Goal: Task Accomplishment & Management: Manage account settings

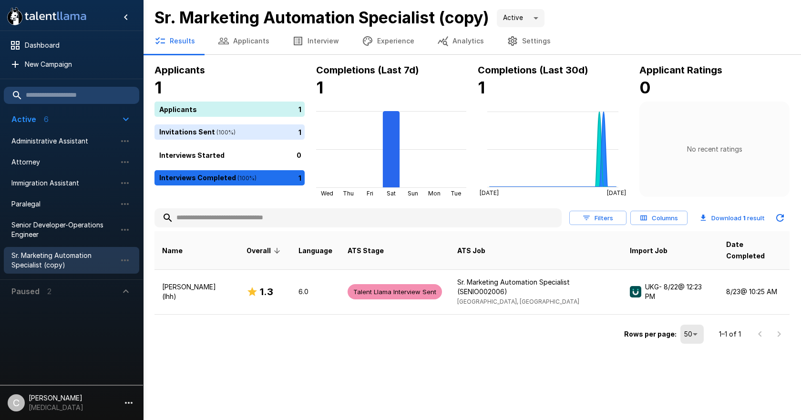
click at [293, 361] on div ".st0{fill:#FFFFFF;} .st1{fill:#76a4ed;} Dashboard New Campaign Active 6 Adminis…" at bounding box center [400, 210] width 801 height 420
click at [59, 207] on span "Paralegal" at bounding box center [63, 204] width 105 height 10
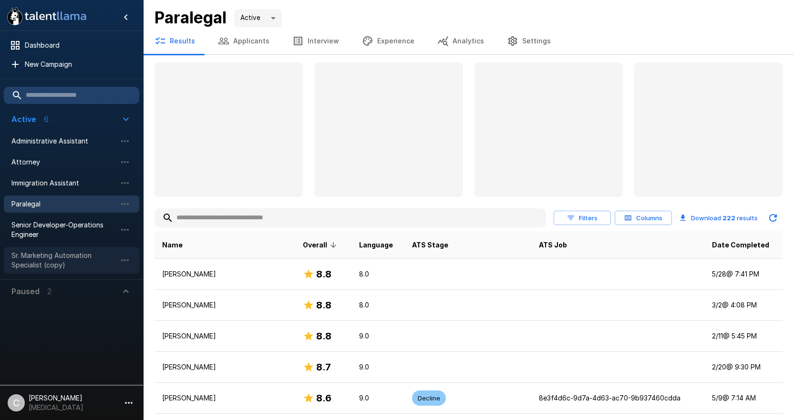
click at [54, 254] on span "Sr. Marketing Automation Specialist (copy)" at bounding box center [63, 260] width 105 height 19
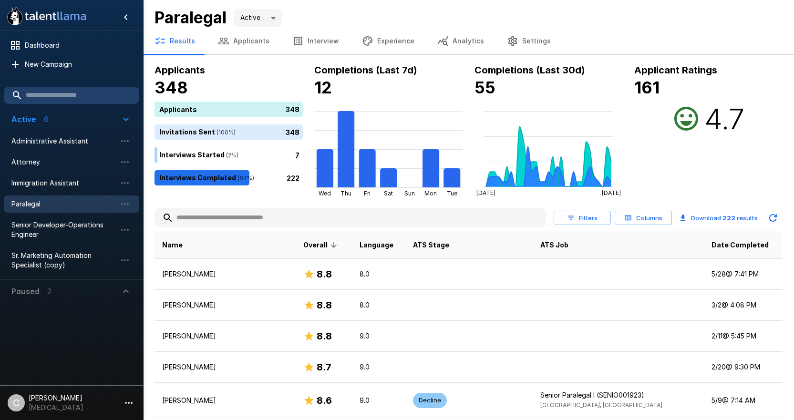
click at [319, 14] on div "Paralegal Active ****" at bounding box center [468, 18] width 628 height 20
click at [324, 15] on div "Paralegal Active ****" at bounding box center [468, 18] width 628 height 20
click at [346, 13] on div "Paralegal Active ****" at bounding box center [468, 18] width 628 height 20
click at [379, 14] on div "Paralegal Active ****" at bounding box center [468, 18] width 628 height 20
click at [678, 162] on div "Applicant Ratings 161 4.7" at bounding box center [708, 129] width 148 height 134
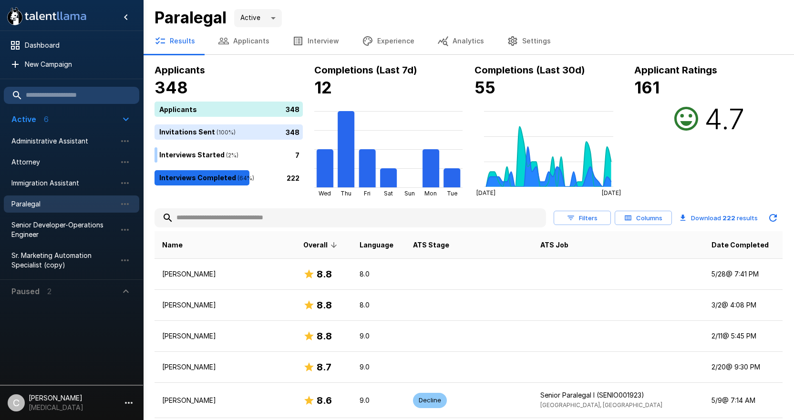
click at [490, 238] on th "ATS Stage" at bounding box center [468, 245] width 127 height 28
click at [82, 256] on span "Sr. Marketing Automation Specialist (copy)" at bounding box center [63, 260] width 105 height 19
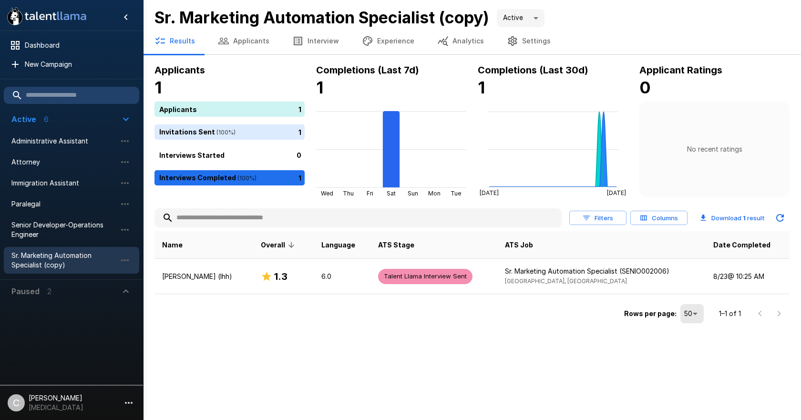
click at [216, 355] on div ".st0{fill:#FFFFFF;} .st1{fill:#76a4ed;} Dashboard New Campaign Active 6 Adminis…" at bounding box center [400, 210] width 801 height 420
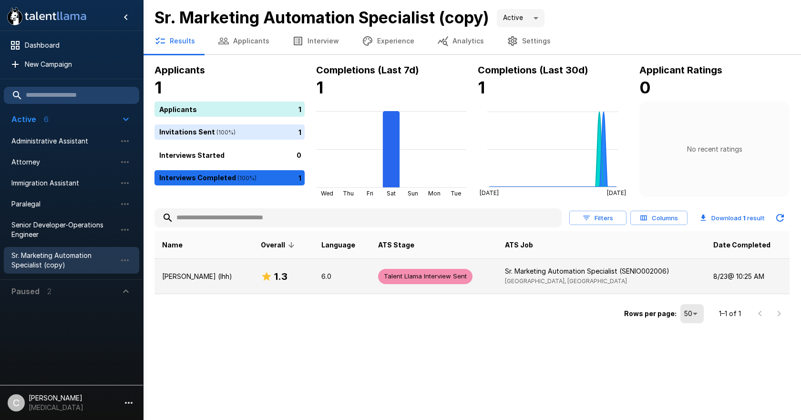
click at [217, 289] on td "[PERSON_NAME] (lhh)" at bounding box center [203, 276] width 99 height 35
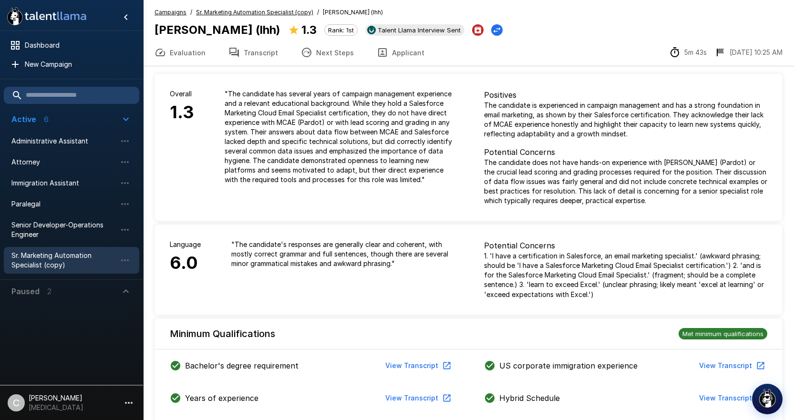
click at [272, 259] on p "" The candidate's responses are generally clear and coherent, with mostly corre…" at bounding box center [342, 254] width 222 height 29
click at [244, 173] on p "" The candidate has several years of campaign management experience and a relev…" at bounding box center [338, 136] width 229 height 95
click at [287, 207] on div "Overall 1.3 " The candidate has several years of campaign management experience…" at bounding box center [311, 147] width 314 height 147
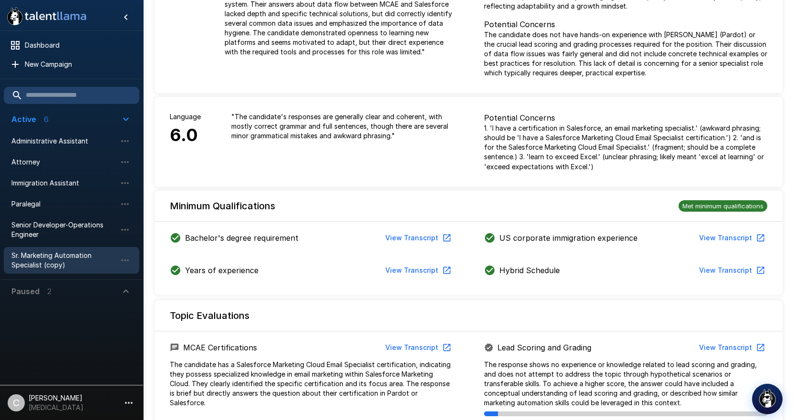
scroll to position [143, 0]
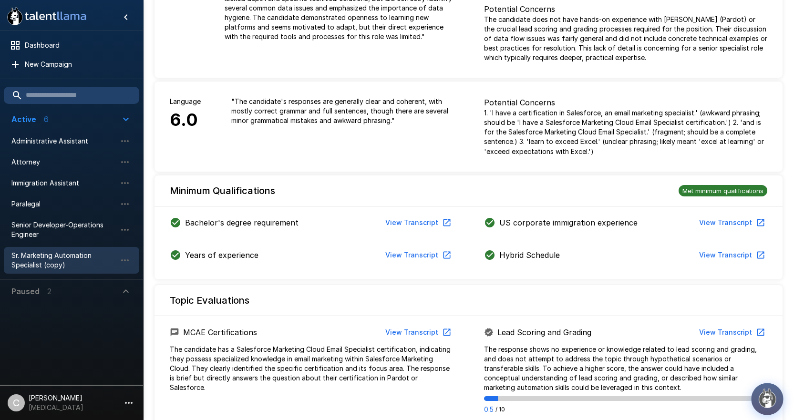
click at [768, 407] on img "button" at bounding box center [767, 398] width 20 height 20
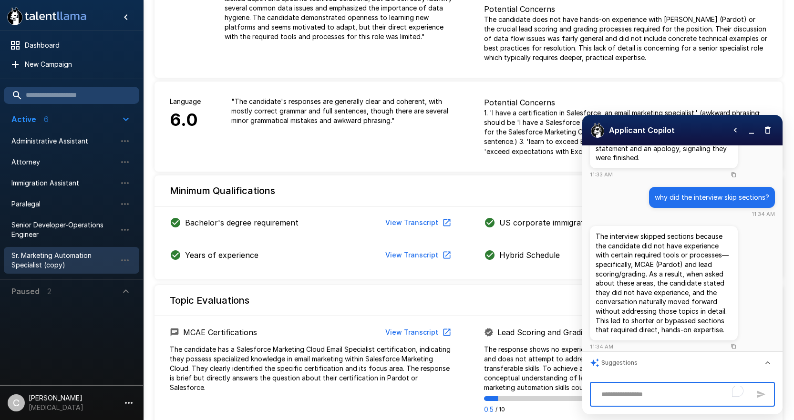
scroll to position [88, 0]
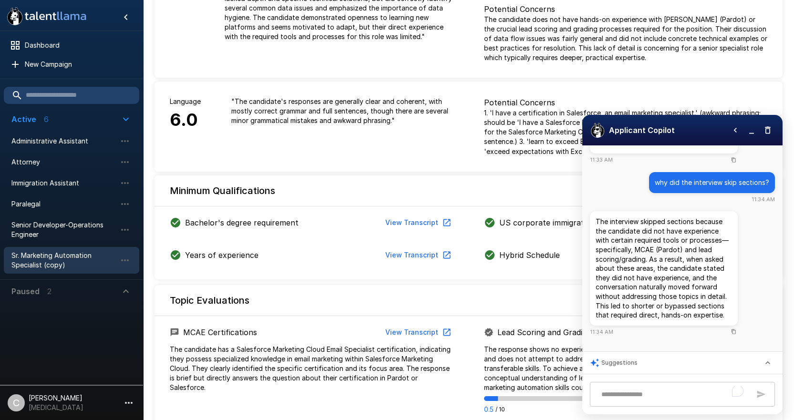
click at [488, 295] on div "Topic Evaluations" at bounding box center [468, 296] width 628 height 23
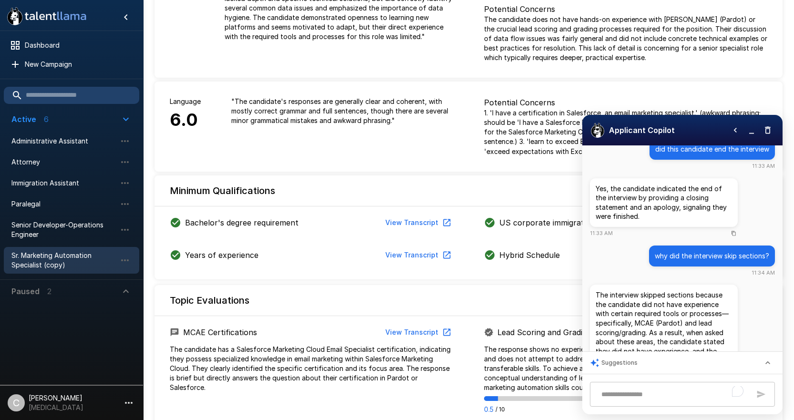
scroll to position [0, 0]
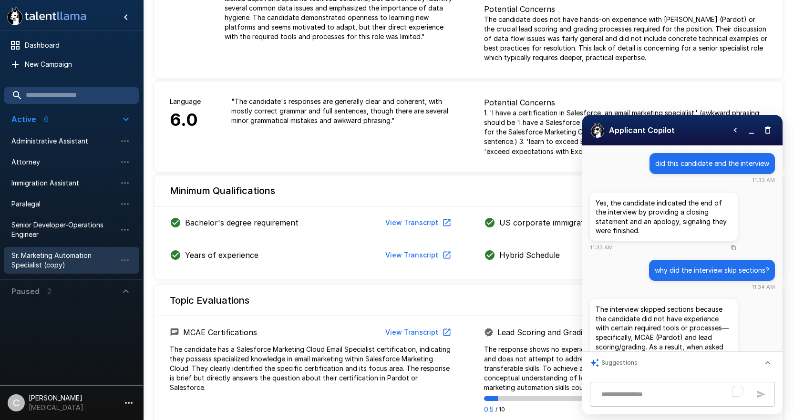
click at [504, 306] on div "Topic Evaluations" at bounding box center [468, 296] width 628 height 23
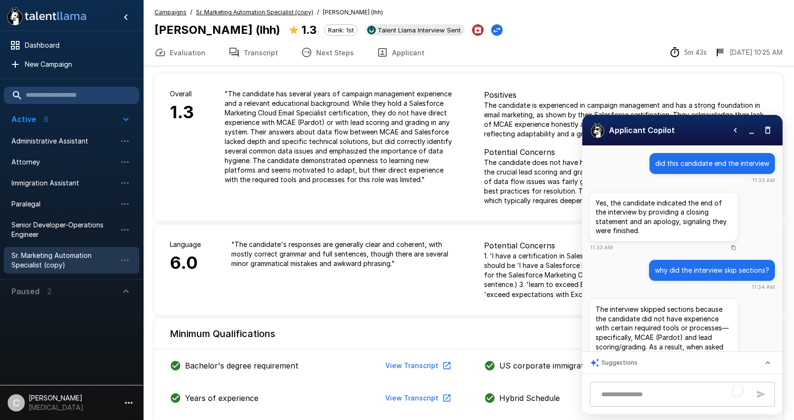
click at [257, 53] on button "Transcript" at bounding box center [253, 52] width 72 height 27
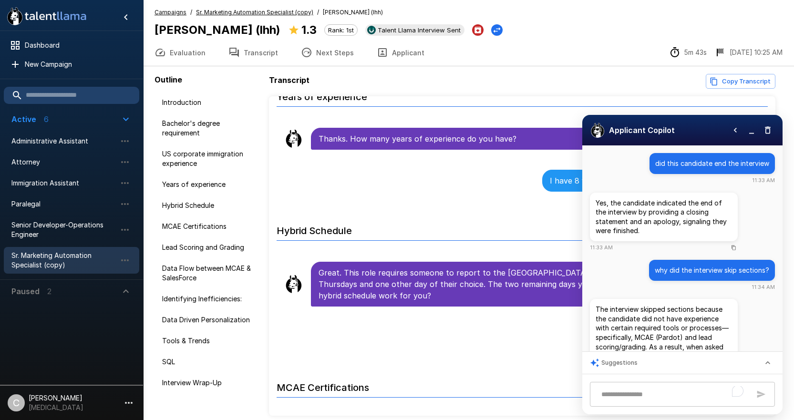
scroll to position [715, 0]
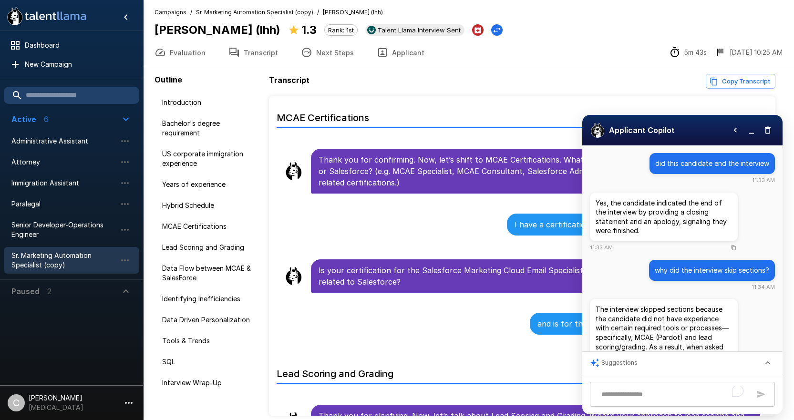
click at [686, 127] on div "Applicant Copilot" at bounding box center [682, 130] width 200 height 31
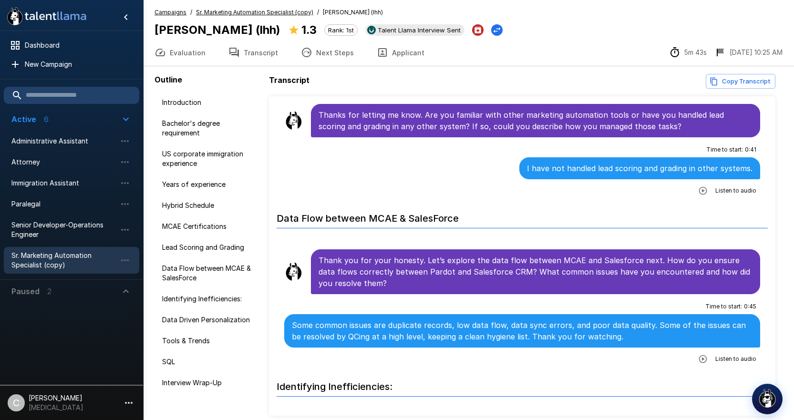
scroll to position [1144, 0]
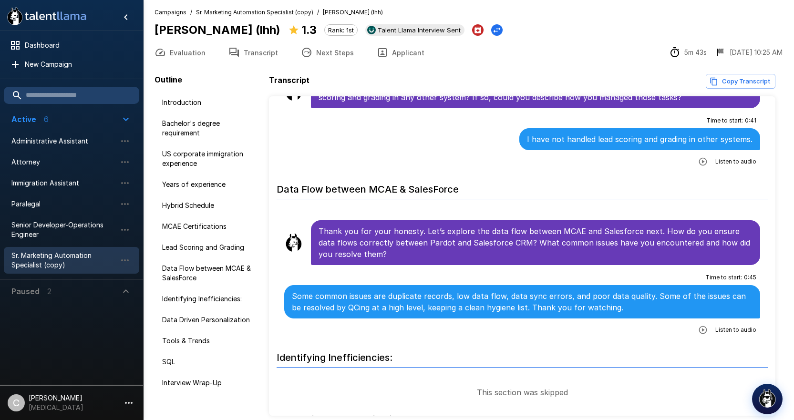
click at [695, 324] on button "button" at bounding box center [702, 329] width 17 height 17
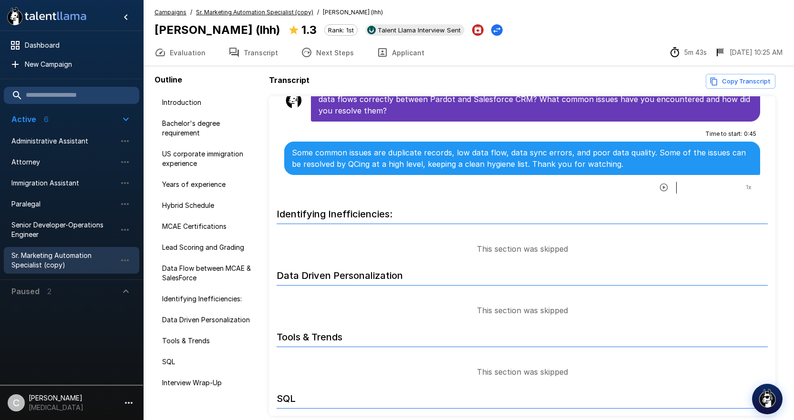
scroll to position [1287, 0]
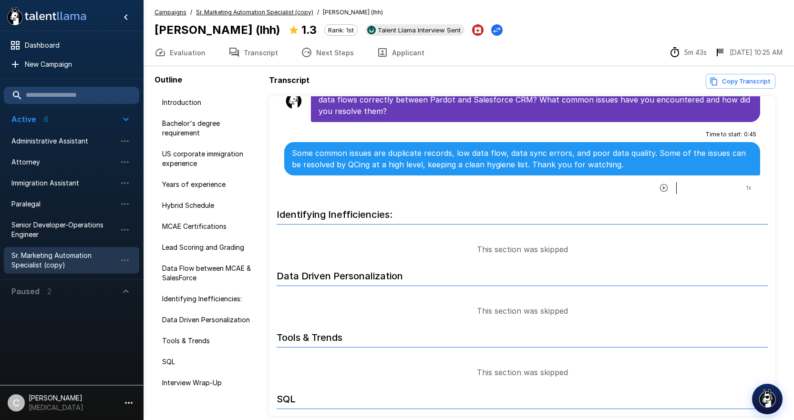
click at [424, 168] on div "Time to start : 0 : 45 Some common issues are duplicate records, low data flow,…" at bounding box center [522, 161] width 476 height 68
click at [518, 57] on div "Evaluation Transcript Next Steps Applicant 5m 43s [DATE] 10:25 AM" at bounding box center [468, 52] width 651 height 27
click at [462, 59] on div "Evaluation Transcript Next Steps Applicant 5m 43s [DATE] 10:25 AM" at bounding box center [468, 52] width 651 height 27
click at [102, 41] on span "Dashboard" at bounding box center [78, 46] width 107 height 10
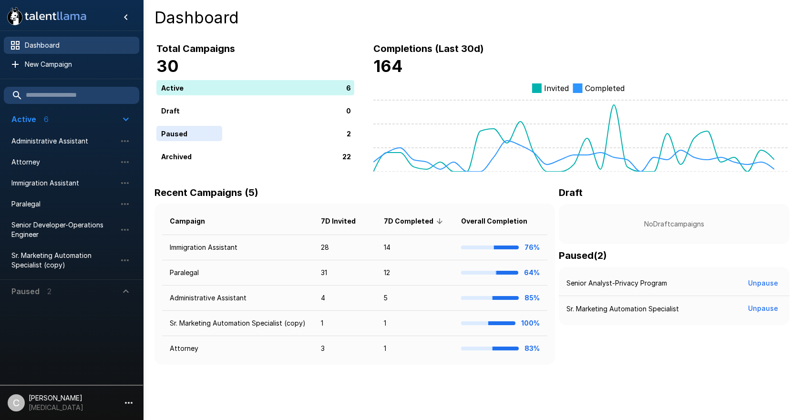
click at [63, 47] on span "Dashboard" at bounding box center [78, 46] width 107 height 10
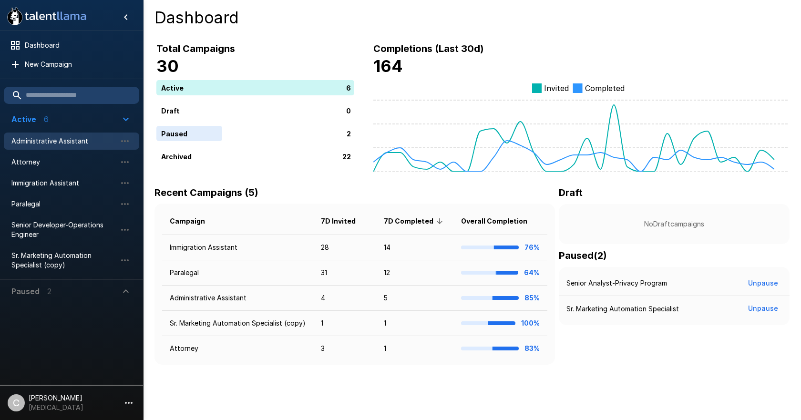
click at [65, 145] on span "Administrative Assistant" at bounding box center [63, 141] width 105 height 10
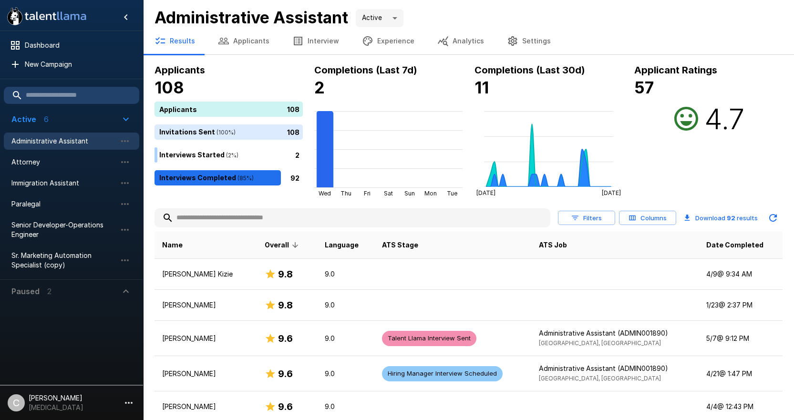
click at [487, 12] on div "Administrative Assistant Active ****" at bounding box center [468, 18] width 628 height 20
click at [433, 48] on button "Analytics" at bounding box center [461, 41] width 70 height 27
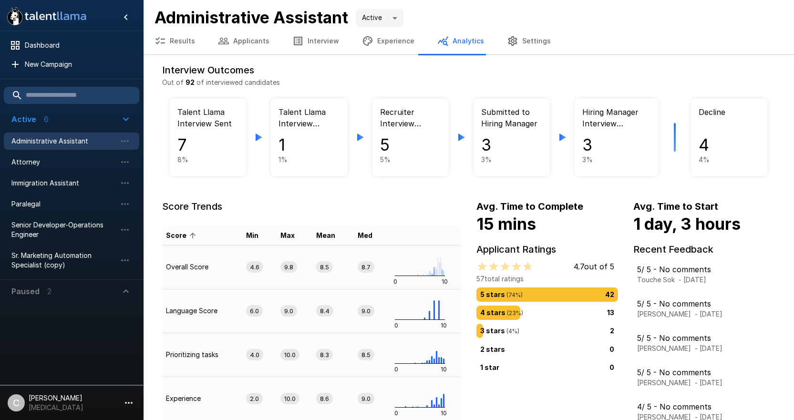
click at [421, 147] on h4 "5" at bounding box center [410, 145] width 61 height 20
click at [396, 136] on h4 "5" at bounding box center [410, 145] width 61 height 20
click at [391, 147] on h4 "5" at bounding box center [410, 145] width 61 height 20
drag, startPoint x: 387, startPoint y: 161, endPoint x: 392, endPoint y: 135, distance: 25.7
click at [387, 161] on p "5 %" at bounding box center [410, 160] width 61 height 10
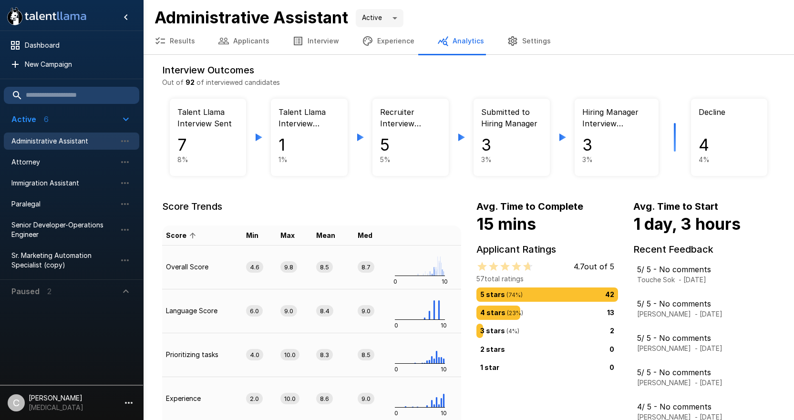
click at [395, 102] on div "Recruiter Interview Scheduled 5 5 %" at bounding box center [410, 137] width 76 height 77
click at [503, 123] on p "Submitted to Hiring Manager" at bounding box center [511, 119] width 61 height 26
click at [488, 148] on h4 "3" at bounding box center [511, 145] width 61 height 20
click at [614, 136] on h4 "3" at bounding box center [616, 145] width 69 height 20
click at [613, 164] on div "Hiring Manager Interview Scheduled 3 3 %" at bounding box center [616, 137] width 84 height 77
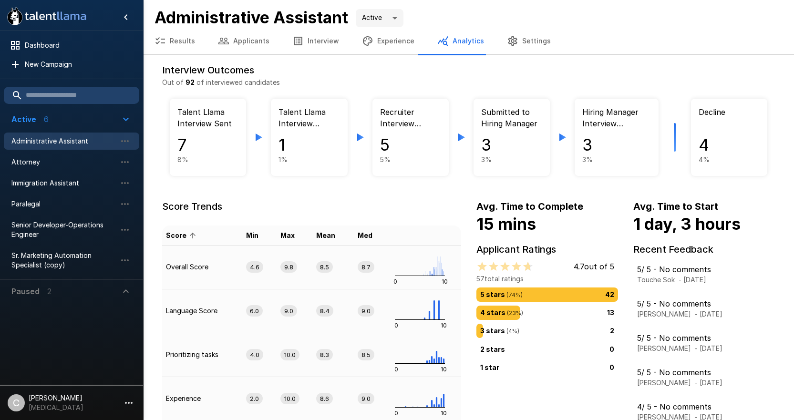
click at [603, 118] on p "Hiring Manager Interview Scheduled" at bounding box center [616, 119] width 69 height 26
click at [704, 144] on h4 "4" at bounding box center [728, 145] width 61 height 20
click at [359, 139] on polygon at bounding box center [360, 137] width 7 height 8
click at [85, 190] on div "Immigration Assistant" at bounding box center [71, 182] width 135 height 17
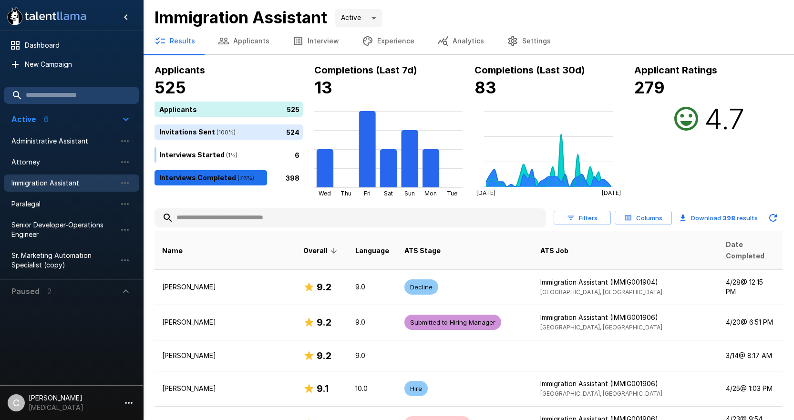
click at [740, 248] on span "Date Completed" at bounding box center [749, 250] width 49 height 23
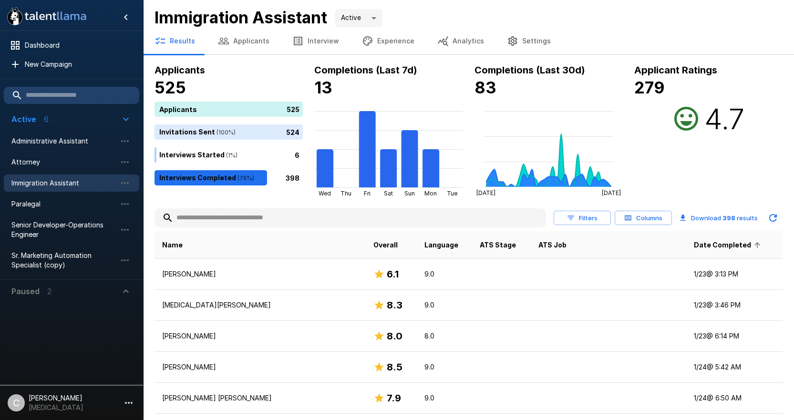
click at [704, 244] on span "Date Completed" at bounding box center [728, 244] width 70 height 11
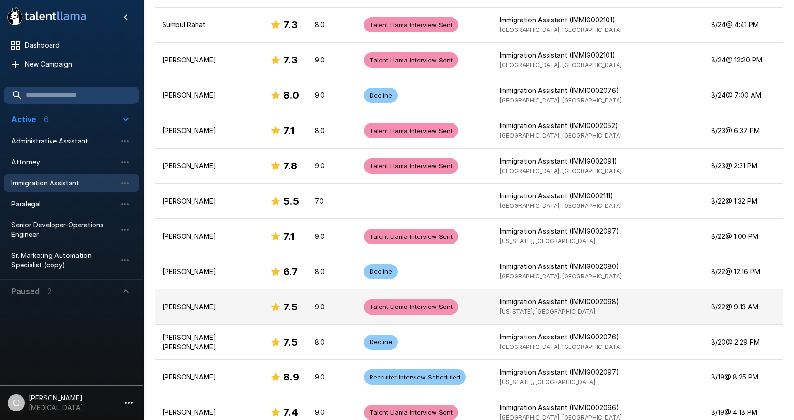
scroll to position [334, 0]
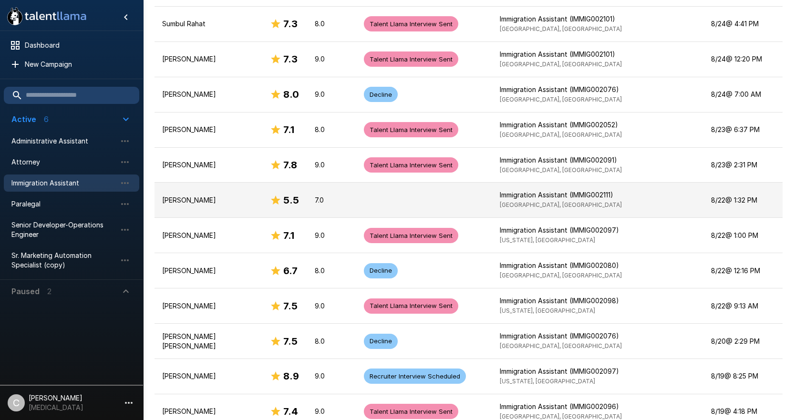
click at [178, 195] on p "[PERSON_NAME]" at bounding box center [208, 200] width 92 height 10
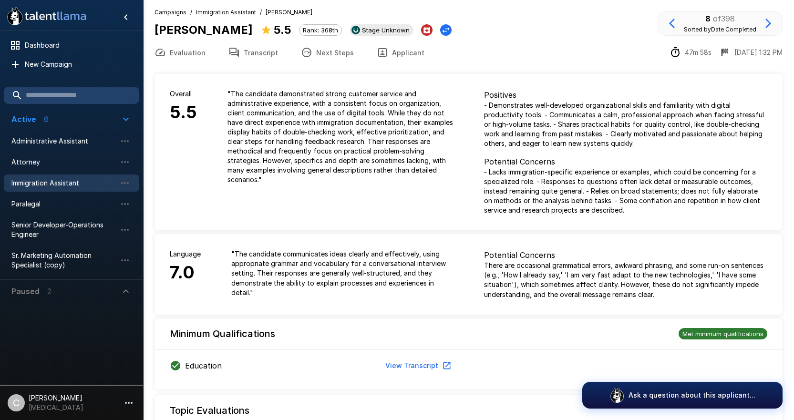
click at [215, 28] on b "[PERSON_NAME]" at bounding box center [203, 30] width 98 height 14
copy div "[PERSON_NAME]"
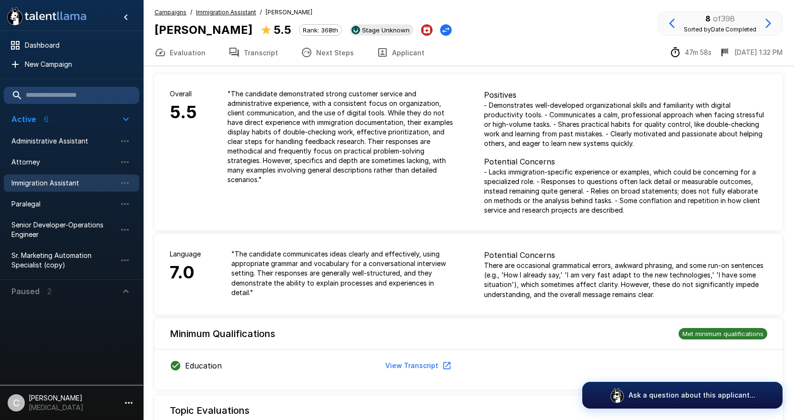
click at [481, 44] on div "Evaluation Transcript Next Steps Applicant 47m 58s [DATE] 1:32 PM" at bounding box center [468, 52] width 651 height 27
drag, startPoint x: 519, startPoint y: 56, endPoint x: 442, endPoint y: 50, distance: 77.5
click at [479, 50] on div "Evaluation Transcript Next Steps Applicant 47m 58s [DATE] 1:32 PM" at bounding box center [468, 52] width 651 height 27
click at [370, 32] on span "Stage Unknown" at bounding box center [385, 30] width 55 height 8
click at [551, 36] on div "Campaigns / Immigration Assistant / Svetlana Nikitin Svetlana Nikitin 5.5 Rank:…" at bounding box center [468, 23] width 628 height 31
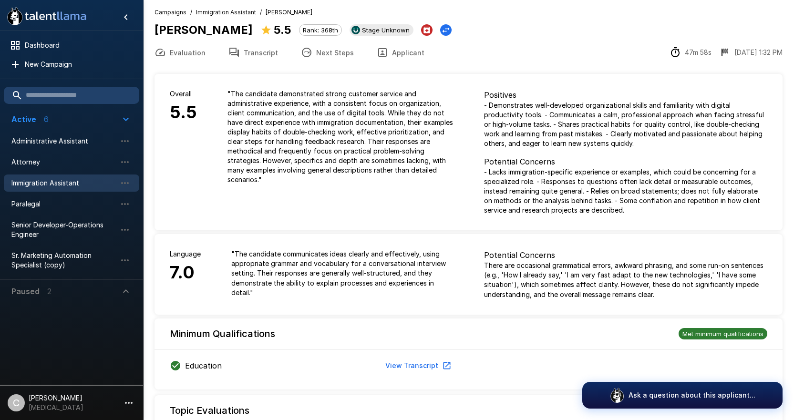
click at [544, 26] on div "Campaigns / Immigration Assistant / Svetlana Nikitin Svetlana Nikitin 5.5 Rank:…" at bounding box center [468, 23] width 628 height 31
click at [41, 325] on div at bounding box center [71, 342] width 143 height 78
click at [115, 360] on div at bounding box center [71, 342] width 143 height 78
click at [68, 145] on span "Administrative Assistant" at bounding box center [63, 141] width 105 height 10
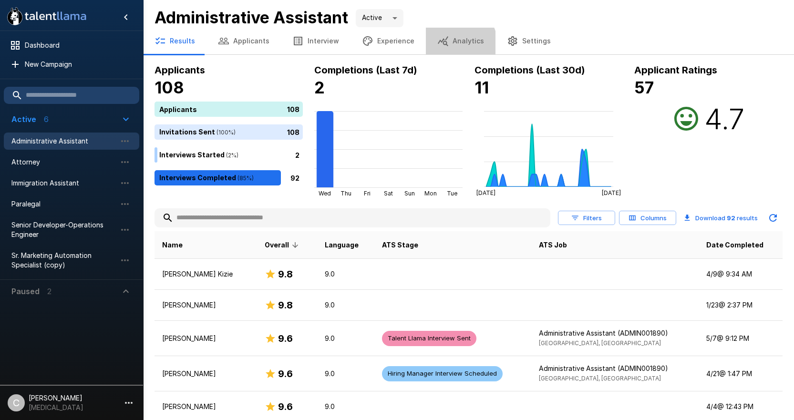
click at [438, 47] on button "Analytics" at bounding box center [461, 41] width 70 height 27
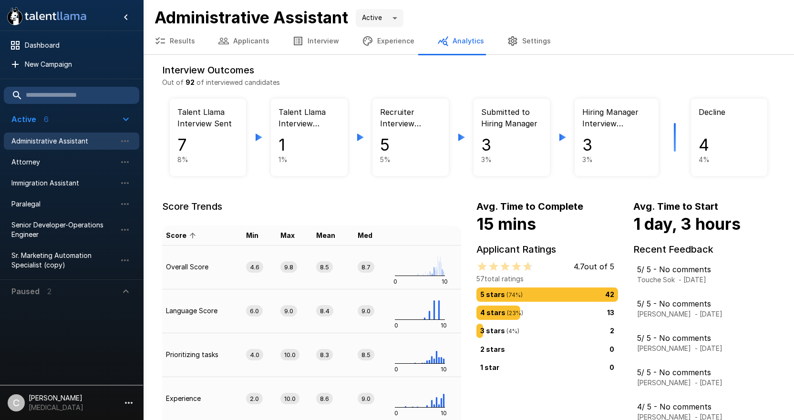
click at [236, 41] on button "Applicants" at bounding box center [243, 41] width 74 height 27
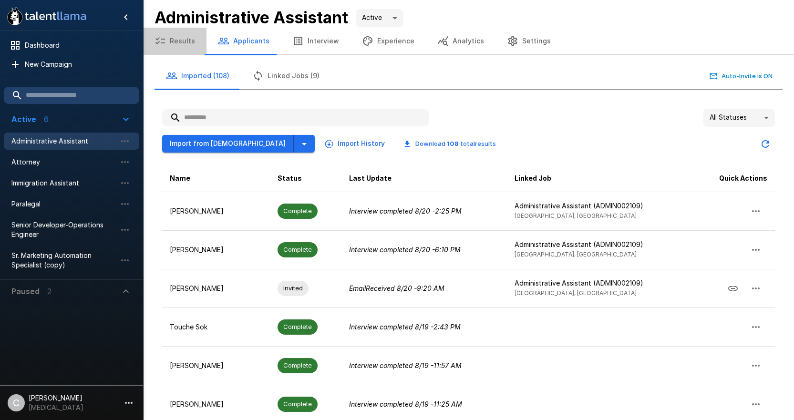
click at [194, 43] on button "Results" at bounding box center [174, 41] width 63 height 27
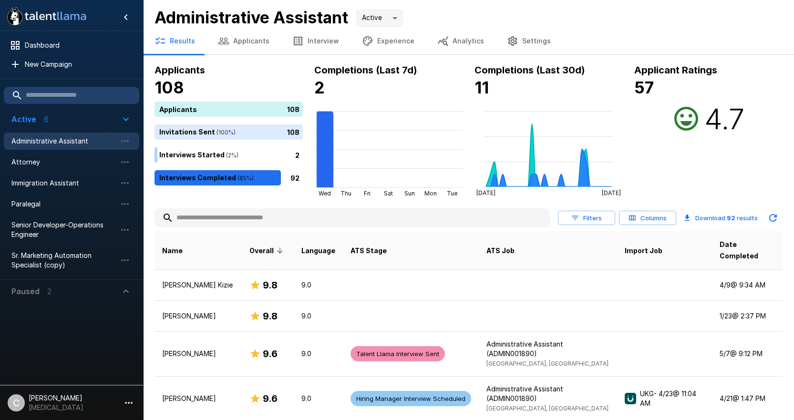
click at [599, 211] on button "Filters" at bounding box center [586, 218] width 57 height 15
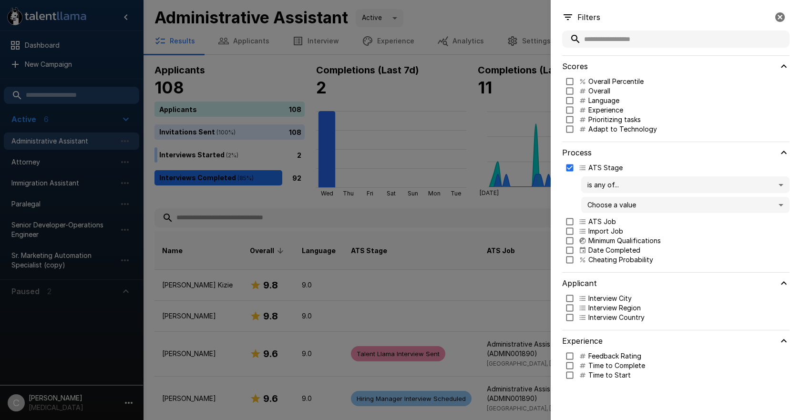
click at [621, 188] on body ".st0{fill:#FFFFFF;} .st1{fill:#76a4ed;} Dashboard New Campaign Active 6 Adminis…" at bounding box center [404, 210] width 808 height 420
click at [621, 188] on div at bounding box center [400, 210] width 801 height 420
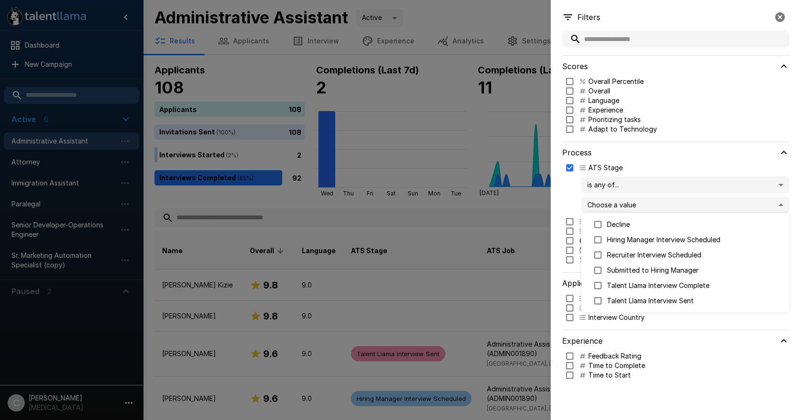
click at [633, 206] on body ".st0{fill:#FFFFFF;} .st1{fill:#76a4ed;} Dashboard New Campaign Active 6 Adminis…" at bounding box center [404, 210] width 808 height 420
click at [414, 75] on div at bounding box center [400, 210] width 801 height 420
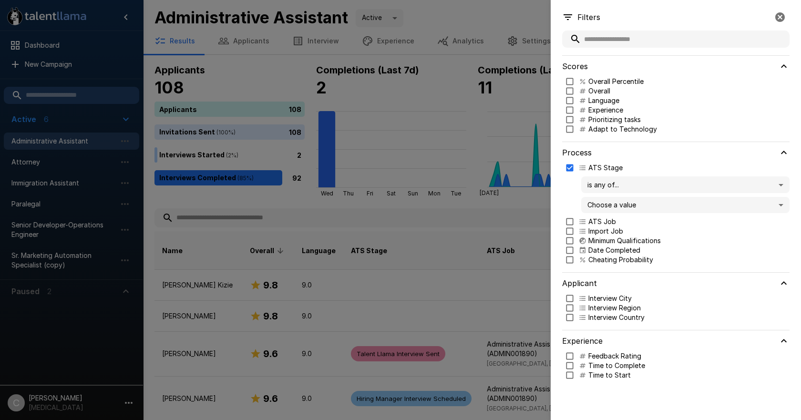
click at [449, 46] on div at bounding box center [400, 210] width 801 height 420
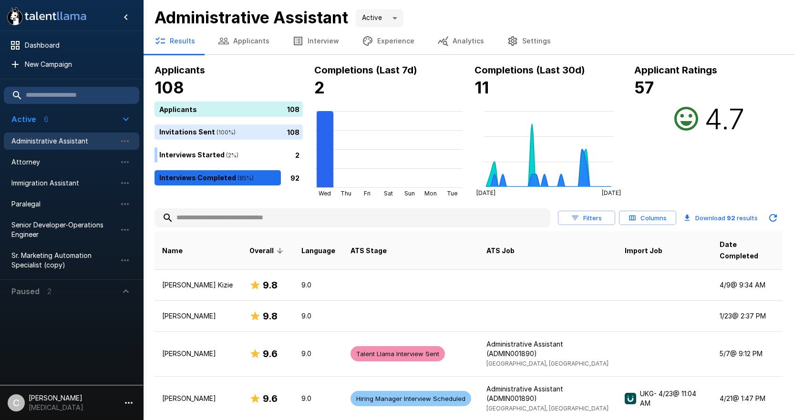
click at [462, 44] on button "Analytics" at bounding box center [461, 41] width 70 height 27
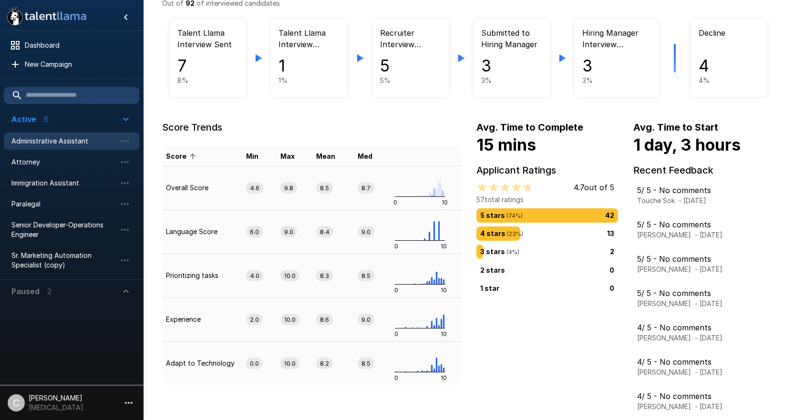
scroll to position [115, 0]
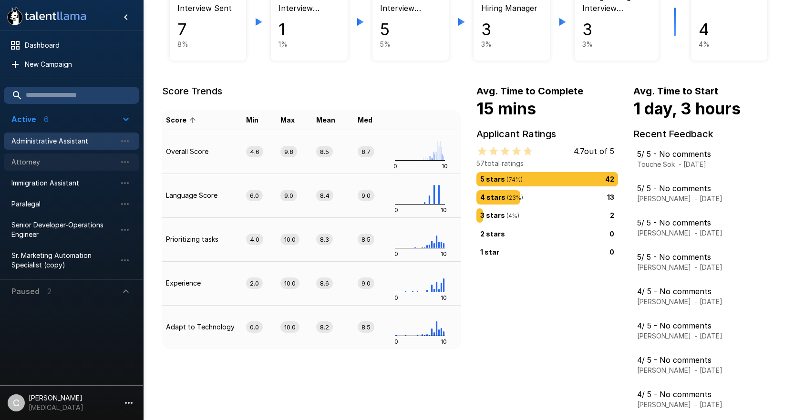
click at [38, 166] on span "Attorney" at bounding box center [63, 162] width 105 height 10
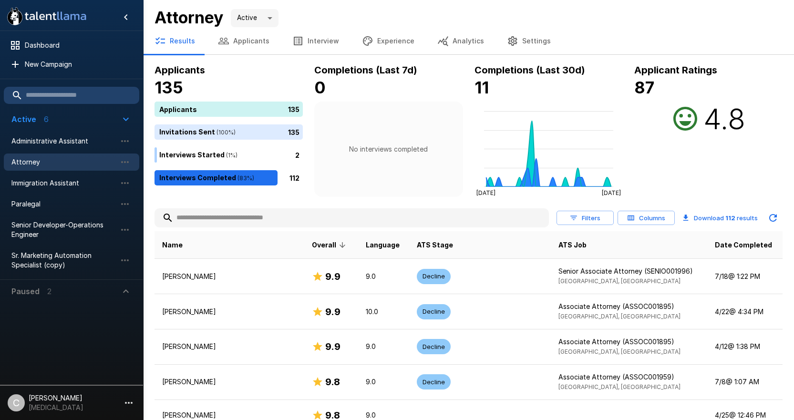
click at [449, 39] on button "Analytics" at bounding box center [461, 41] width 70 height 27
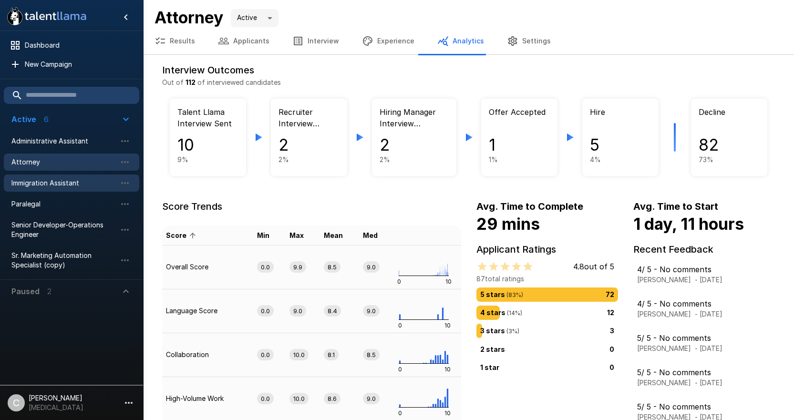
click at [66, 179] on span "Immigration Assistant" at bounding box center [63, 183] width 105 height 10
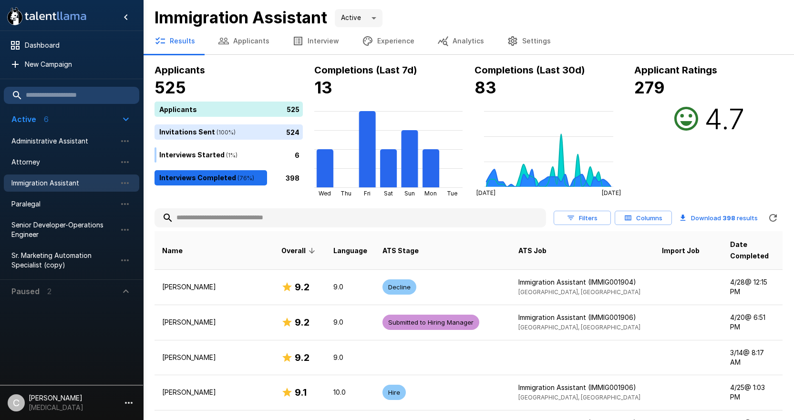
click at [456, 39] on button "Analytics" at bounding box center [461, 41] width 70 height 27
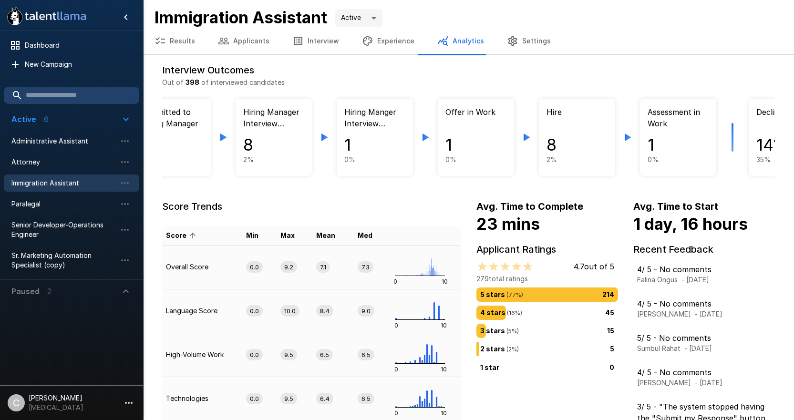
scroll to position [0, 497]
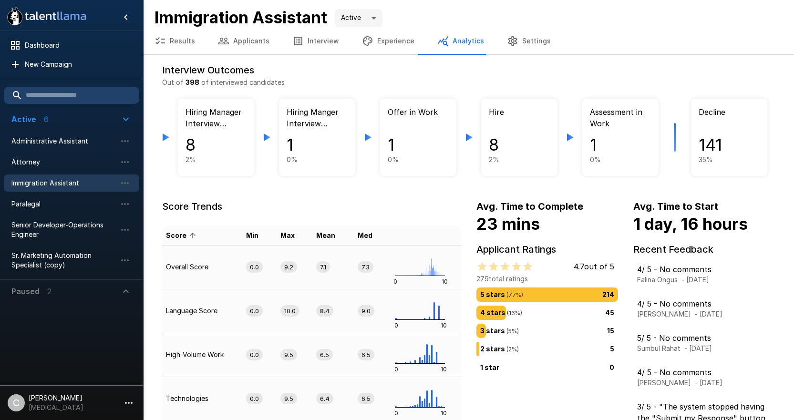
click at [186, 42] on button "Results" at bounding box center [174, 41] width 63 height 27
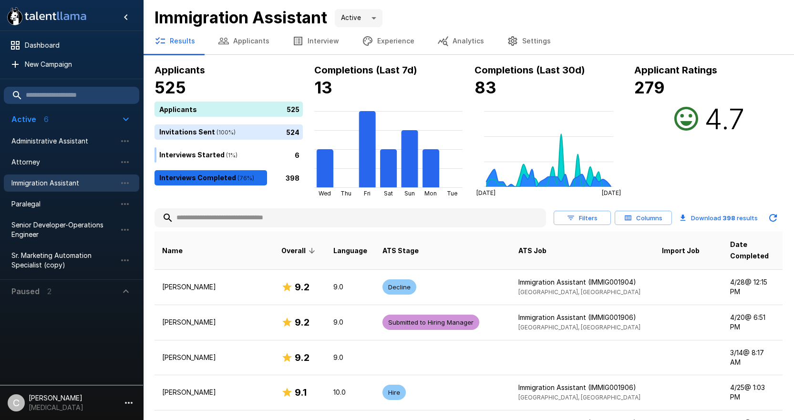
click at [453, 16] on div "Immigration Assistant Active ****" at bounding box center [468, 18] width 628 height 20
click at [585, 220] on button "Filters" at bounding box center [581, 218] width 57 height 15
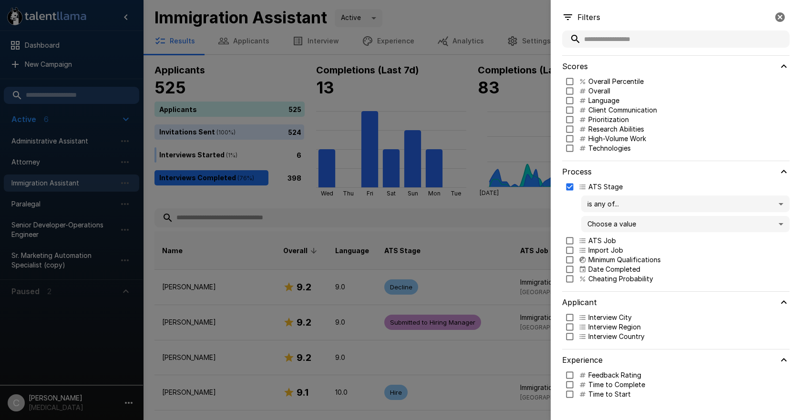
click at [610, 226] on body ".st0{fill:#FFFFFF;} .st1{fill:#76a4ed;} Dashboard New Campaign Active 6 Adminis…" at bounding box center [404, 210] width 808 height 420
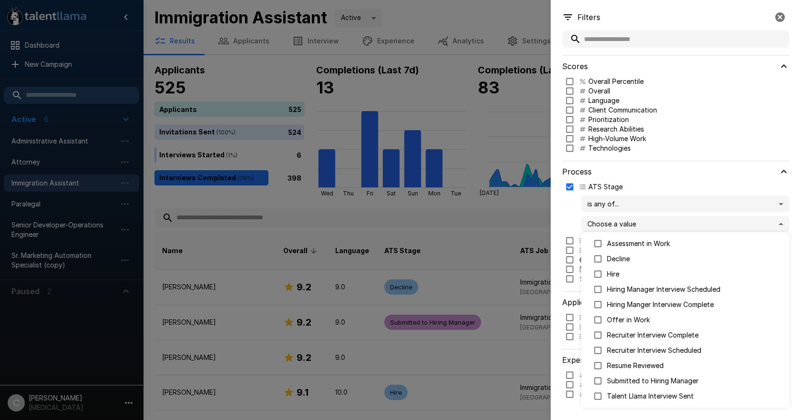
click at [616, 276] on p "Hire" at bounding box center [694, 274] width 175 height 10
type input "****"
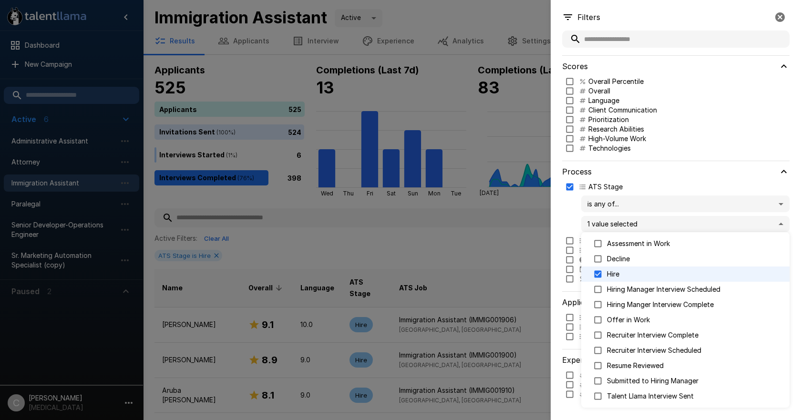
click at [391, 244] on div at bounding box center [400, 210] width 801 height 420
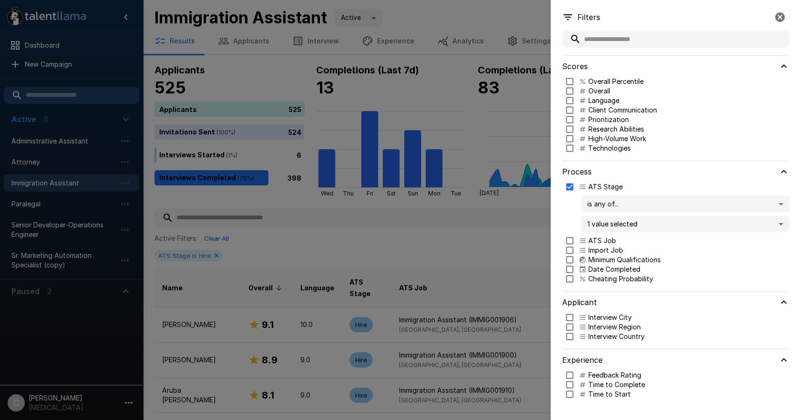
drag, startPoint x: 480, startPoint y: 230, endPoint x: 486, endPoint y: 231, distance: 5.8
click at [482, 230] on div at bounding box center [400, 210] width 801 height 420
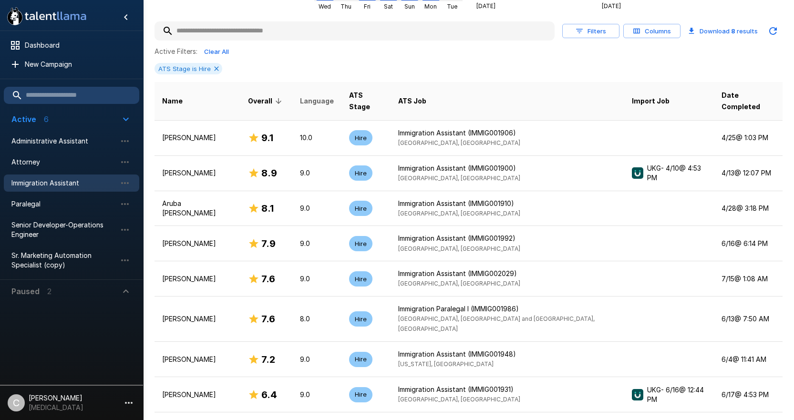
scroll to position [190, 0]
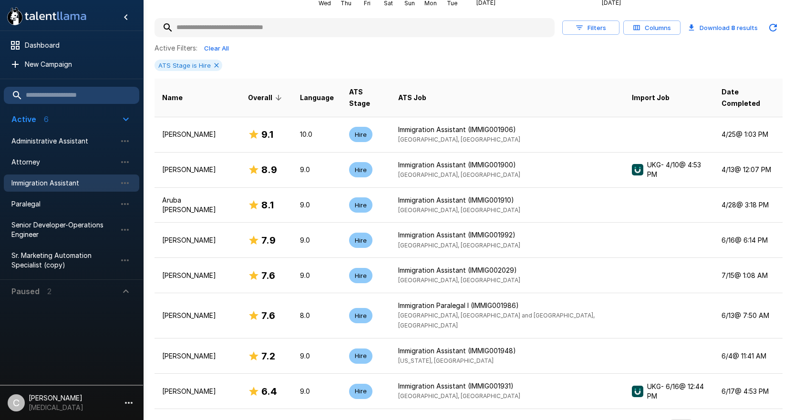
click at [772, 419] on div at bounding box center [762, 428] width 38 height 19
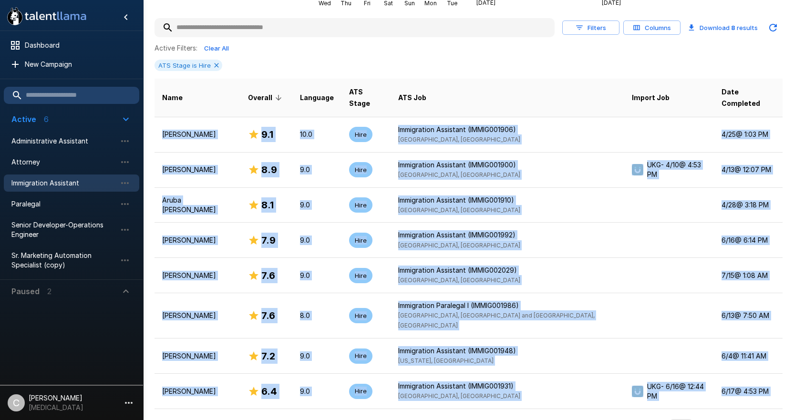
click at [772, 419] on div at bounding box center [762, 428] width 38 height 19
click at [752, 419] on div at bounding box center [762, 428] width 38 height 19
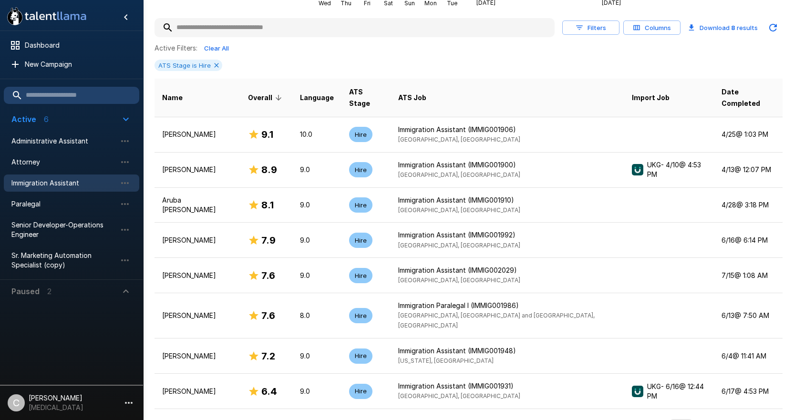
click at [772, 419] on div at bounding box center [762, 428] width 38 height 19
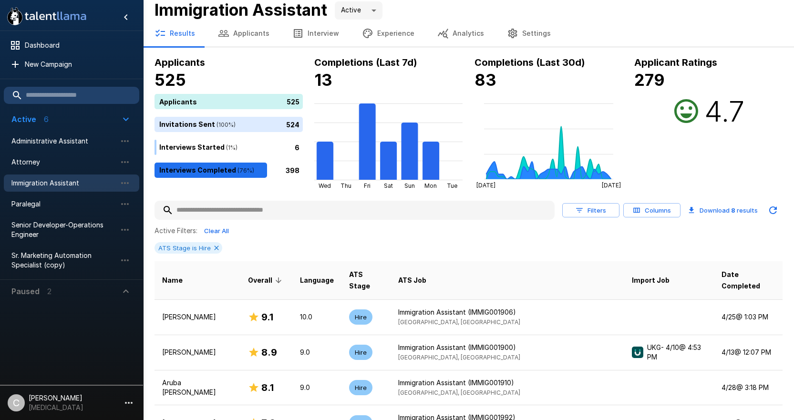
scroll to position [0, 0]
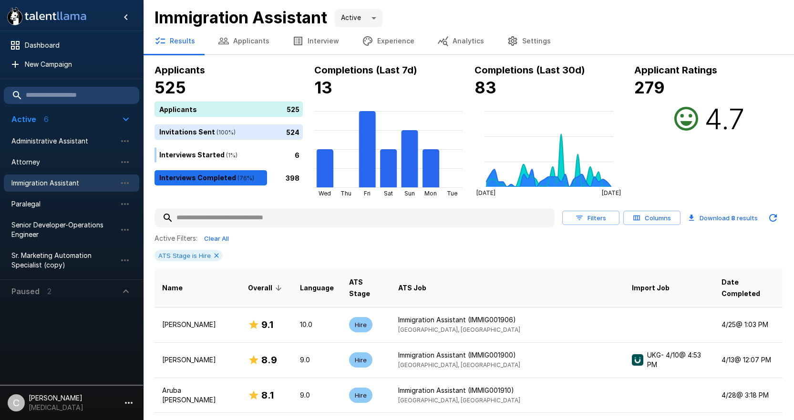
click at [498, 250] on div "ATS Stage is Hire" at bounding box center [468, 255] width 628 height 11
click at [214, 255] on icon at bounding box center [216, 255] width 4 height 4
